Goal: Task Accomplishment & Management: Use online tool/utility

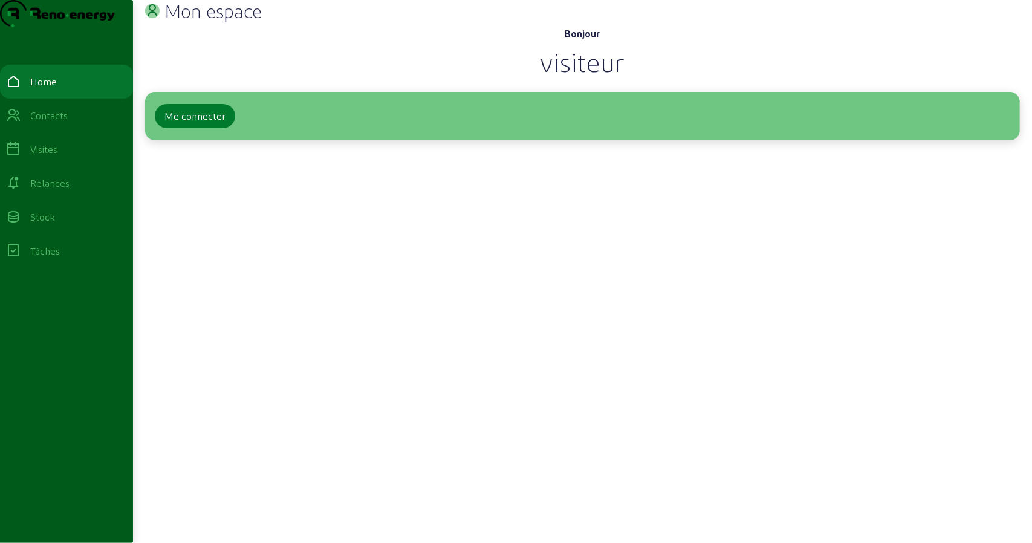
click at [184, 123] on div "Me connecter" at bounding box center [194, 116] width 61 height 15
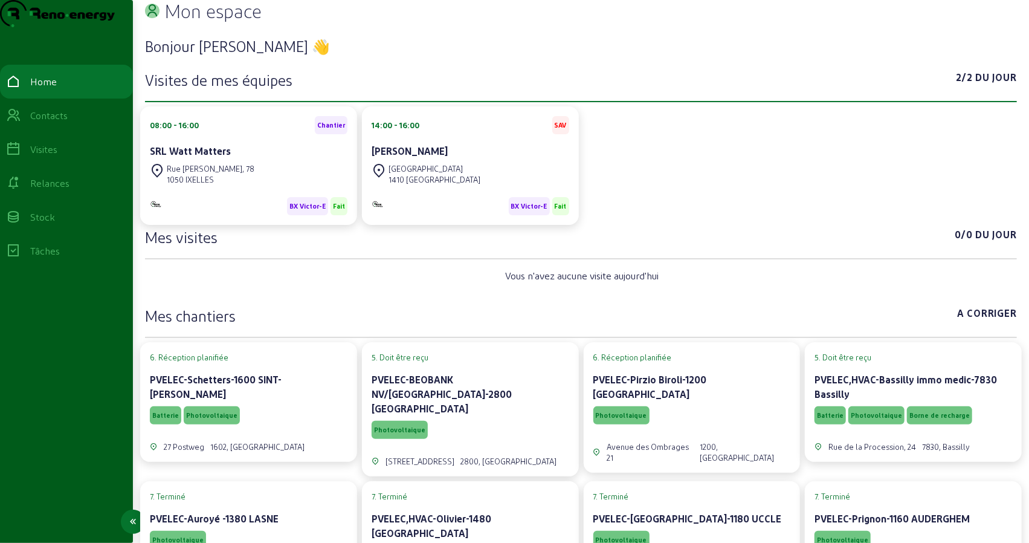
click at [50, 166] on link "Visites" at bounding box center [66, 149] width 133 height 34
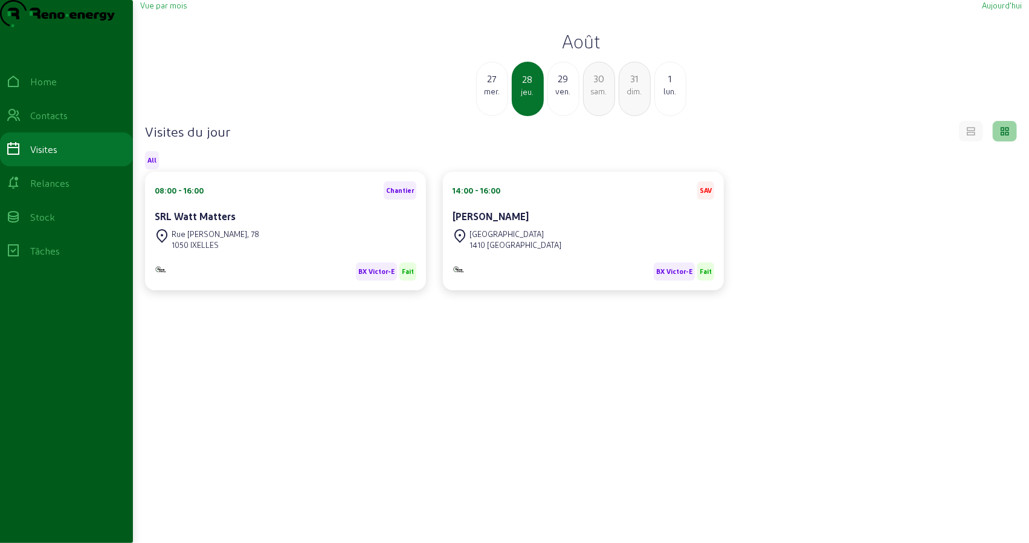
click at [560, 97] on div "ven." at bounding box center [563, 91] width 31 height 11
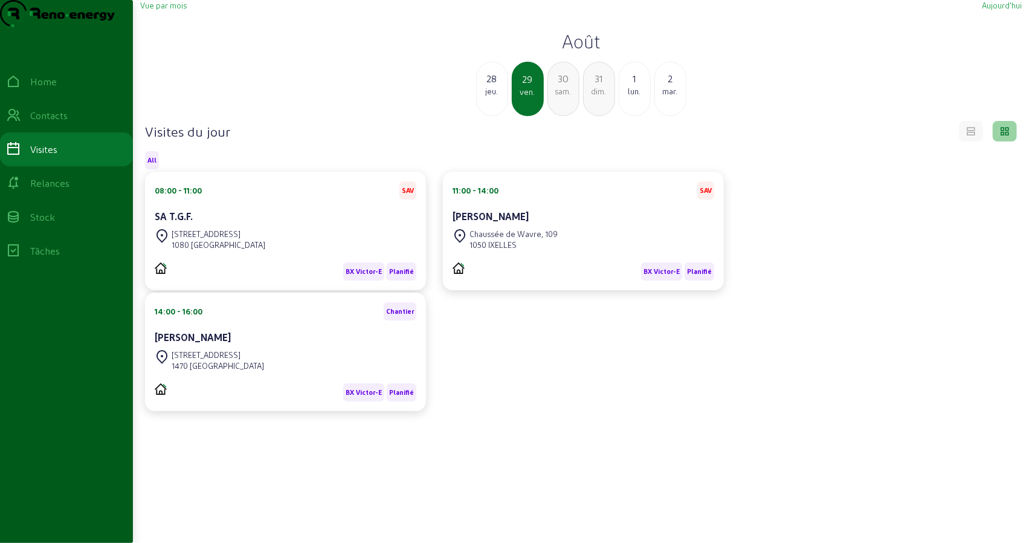
click at [274, 224] on div "SA T.G.F." at bounding box center [286, 216] width 262 height 15
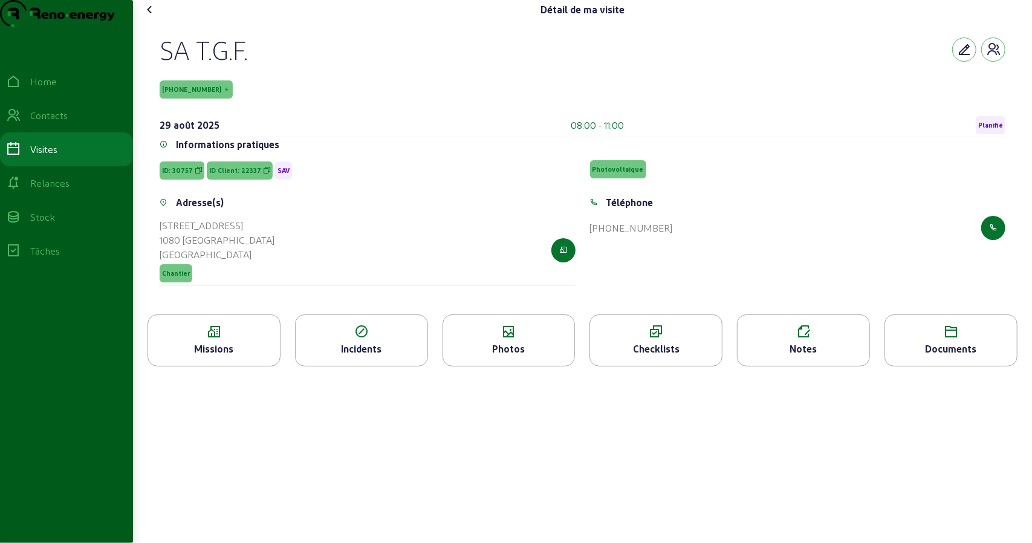
click at [222, 356] on div "Missions" at bounding box center [214, 348] width 132 height 15
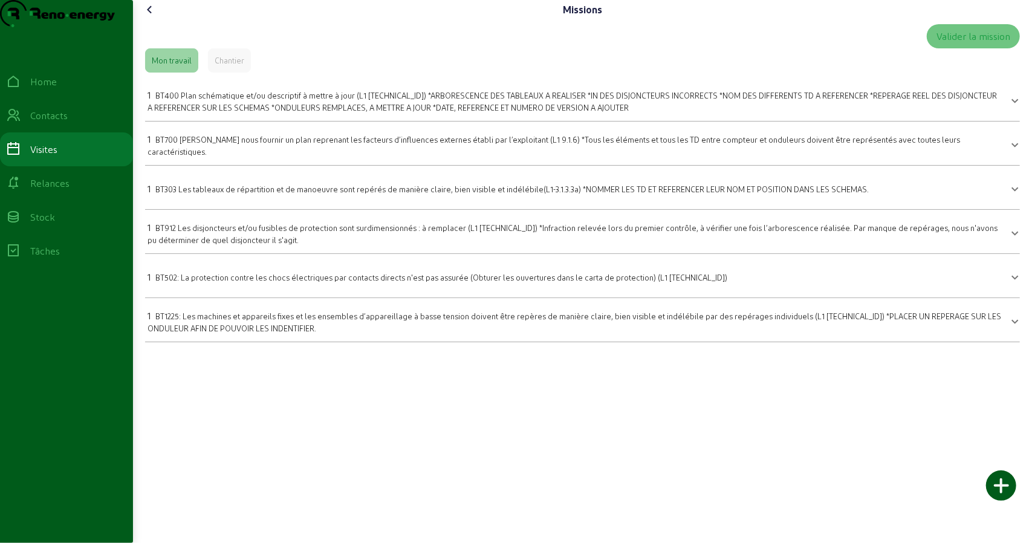
click at [411, 112] on span "BT400 Plan schématique et/ou descriptif à mettre à jour (L1 [TECHNICAL_ID]) *AR…" at bounding box center [571, 101] width 849 height 21
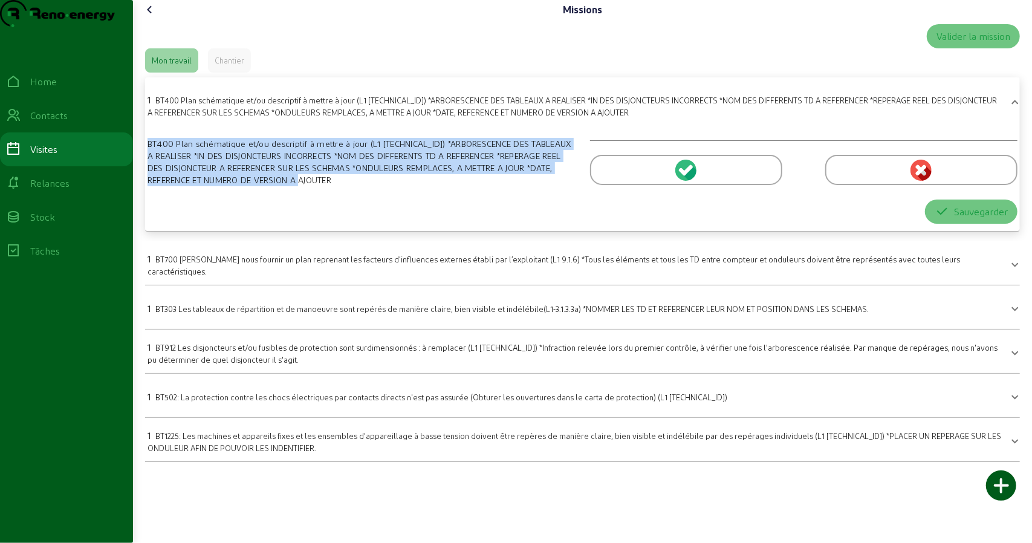
drag, startPoint x: 348, startPoint y: 207, endPoint x: 149, endPoint y: 158, distance: 205.2
click at [149, 158] on div "BT400 Plan schématique et/ou descriptif à mettre à jour (L1 [TECHNICAL_ID]) *AR…" at bounding box center [582, 175] width 884 height 95
copy div "BT400 Plan schématique et/ou descriptif à mettre à jour (L1 [TECHNICAL_ID]) *AR…"
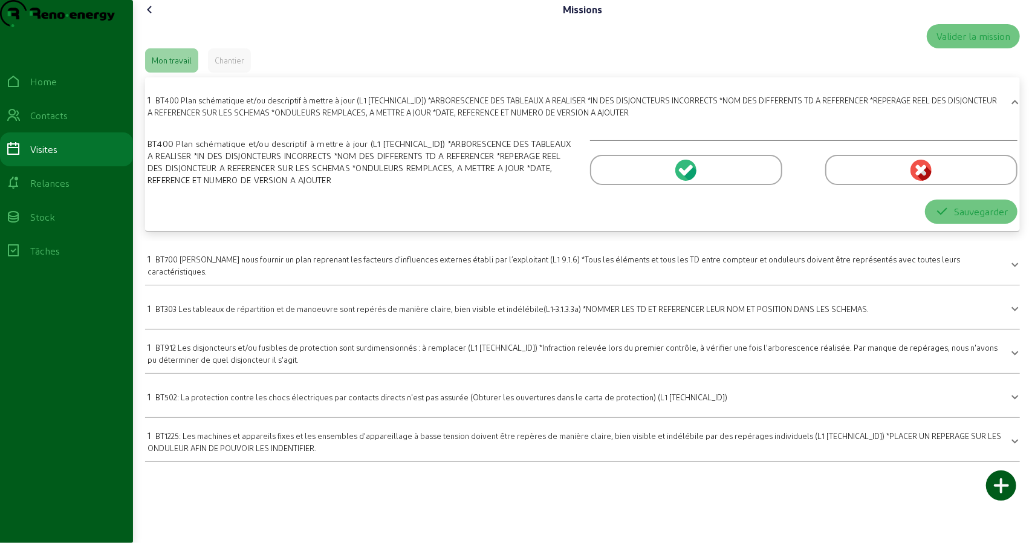
click at [248, 276] on span "BT700 [PERSON_NAME] nous fournir un plan reprenant les facteurs d’influences ex…" at bounding box center [553, 264] width 812 height 21
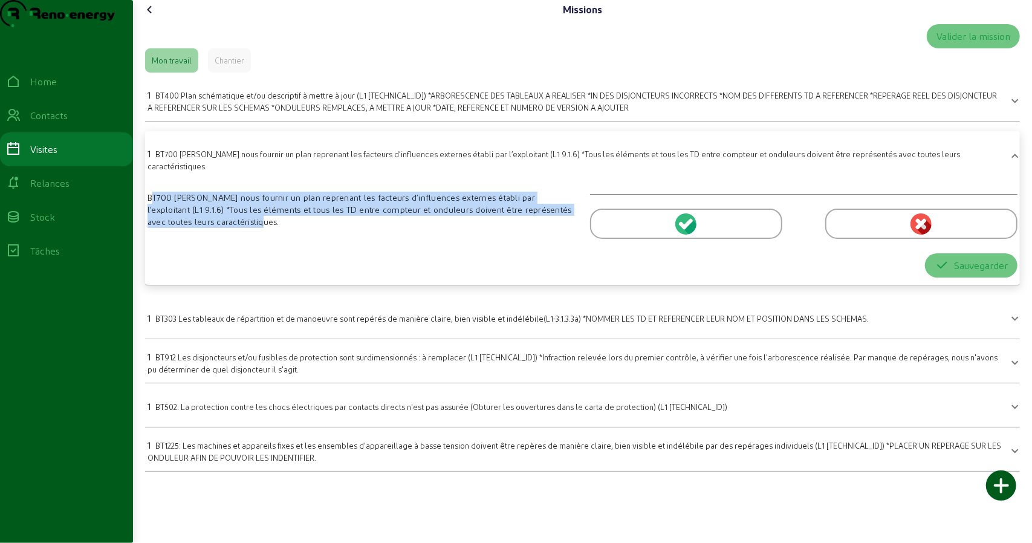
drag, startPoint x: 244, startPoint y: 251, endPoint x: 146, endPoint y: 219, distance: 102.8
click at [140, 218] on div "Missions Valider la mission Mon travail Chantier 1 BT400 Plan schématique et/ou…" at bounding box center [582, 240] width 899 height 481
copy div "BT700 [PERSON_NAME] nous fournir un plan reprenant les facteurs d’influences ex…"
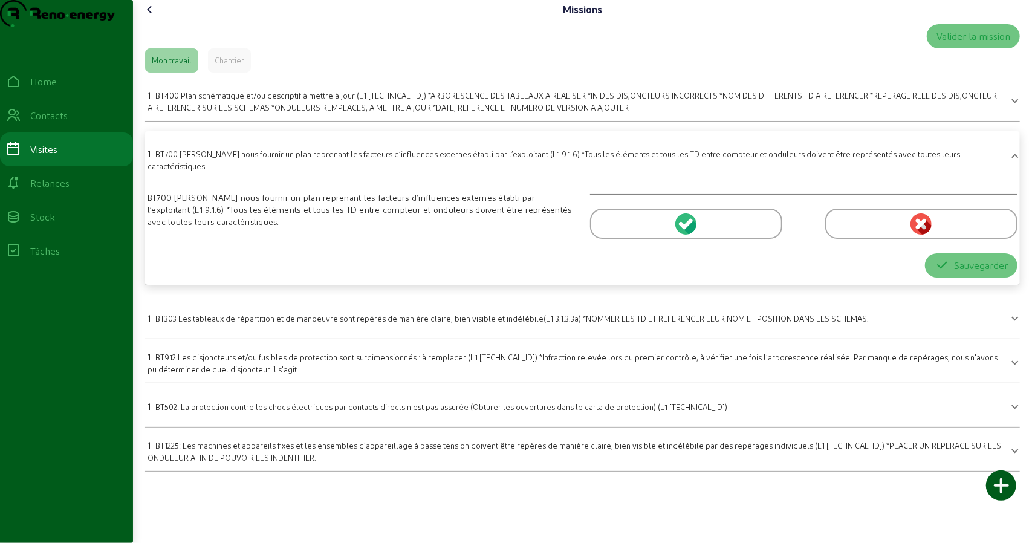
click at [216, 334] on mat-expansion-panel-header "1 BT303 Les tableaux de répartition et de manoeuvre sont repérés de manière cla…" at bounding box center [582, 317] width 874 height 34
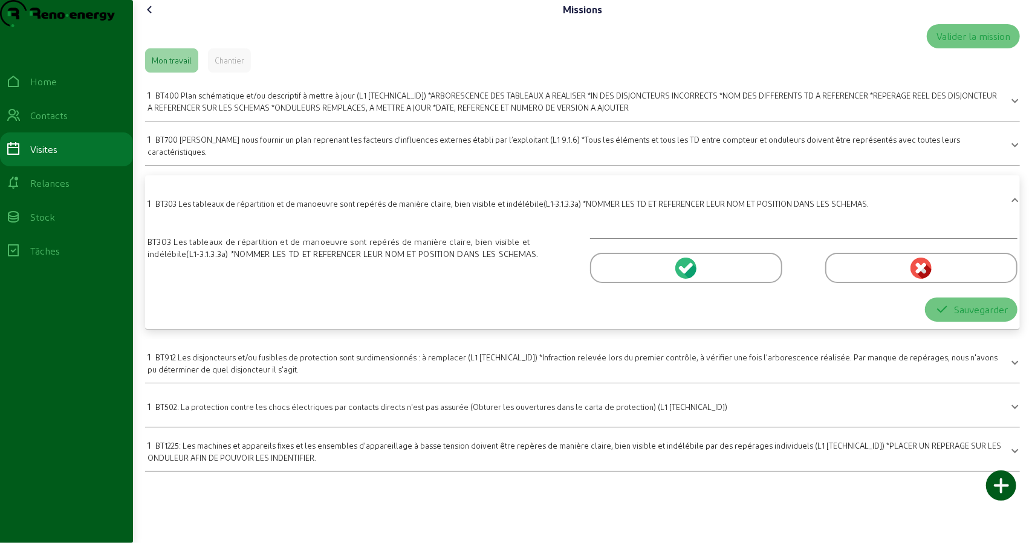
drag, startPoint x: 150, startPoint y: 266, endPoint x: 556, endPoint y: 278, distance: 406.2
click at [556, 260] on div "BT303 Les tableaux de répartition et de manoeuvre sont repérés de manière clair…" at bounding box center [361, 248] width 428 height 24
copy div "BT303 Les tableaux de répartition et de manoeuvre sont repérés de manière clair…"
click at [245, 373] on span "BT912 Les disjoncteurs et/ou fusibles de protection sont surdimensionnés : à re…" at bounding box center [572, 362] width 850 height 21
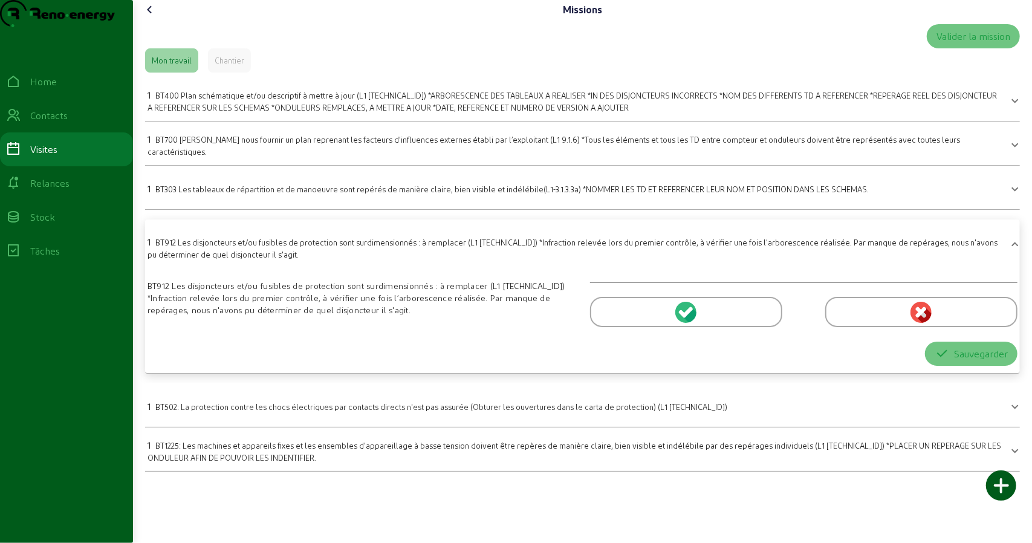
click at [249, 417] on mat-expansion-panel-header "1 BT502: La protection contre les chocs électriques par contacts directs n'est …" at bounding box center [582, 405] width 874 height 34
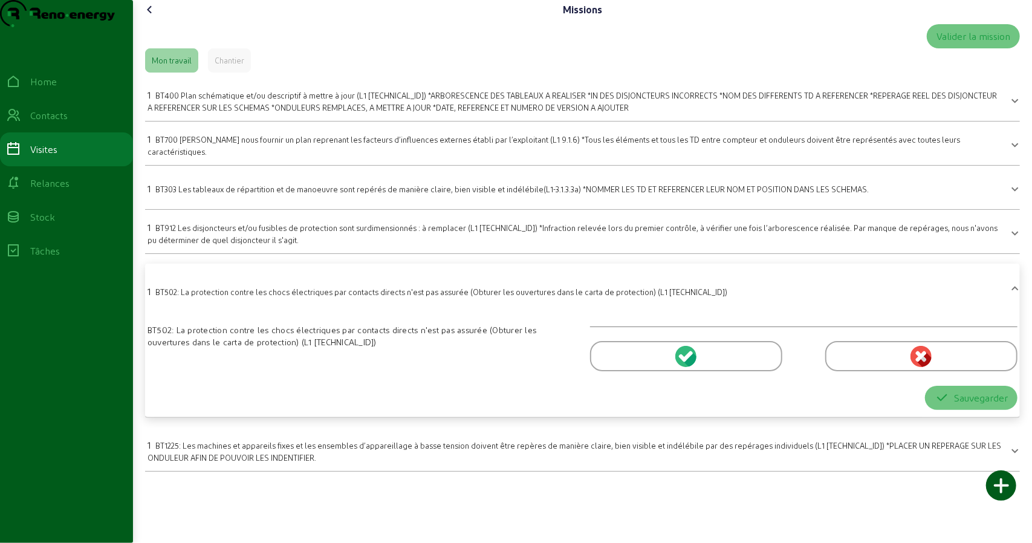
click at [249, 462] on span "BT1225: Les machines et appareils fixes et les ensembles d’appareillage à basse…" at bounding box center [573, 451] width 853 height 21
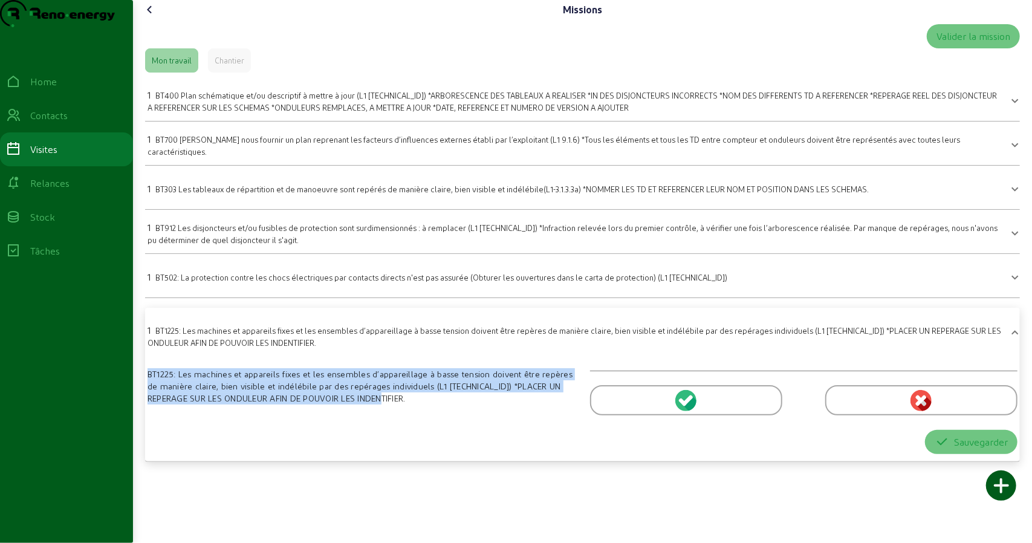
drag, startPoint x: 379, startPoint y: 421, endPoint x: 138, endPoint y: 398, distance: 242.2
click at [138, 398] on div "Missions Valider la mission Mon travail Chantier 1 BT400 Plan schématique et/ou…" at bounding box center [582, 235] width 899 height 471
copy div "BT1225: Les machines et appareils fixes et les ensembles d’appareillage à basse…"
